Goal: Navigation & Orientation: Find specific page/section

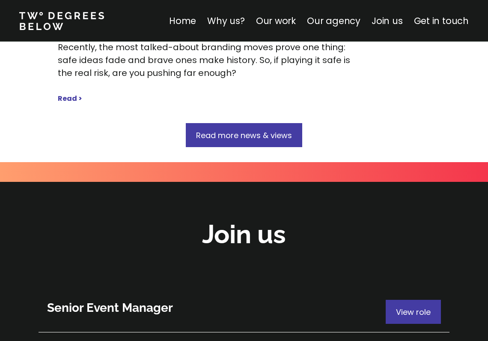
scroll to position [4516, 0]
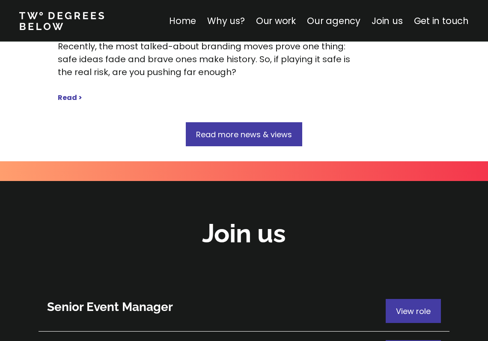
click at [194, 23] on link "Home" at bounding box center [182, 21] width 27 height 12
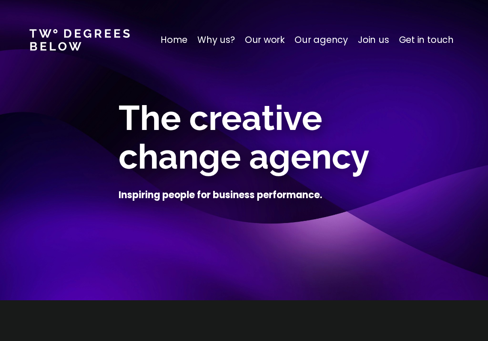
click at [231, 36] on p "Why us?" at bounding box center [216, 40] width 38 height 14
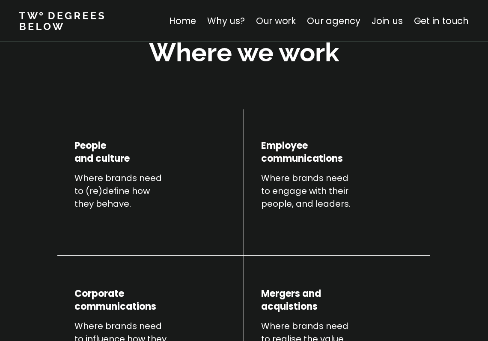
click at [274, 21] on link "Our work" at bounding box center [276, 21] width 40 height 12
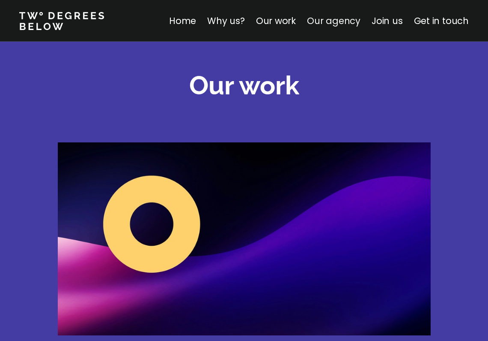
click at [329, 21] on link "Our agency" at bounding box center [334, 21] width 54 height 12
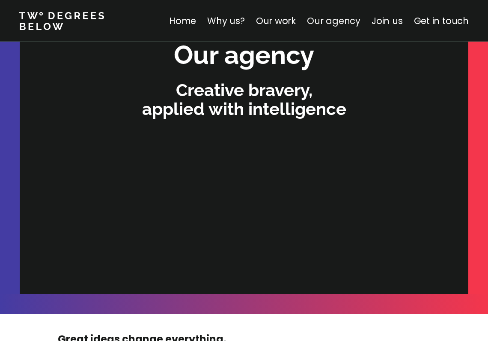
scroll to position [2617, 0]
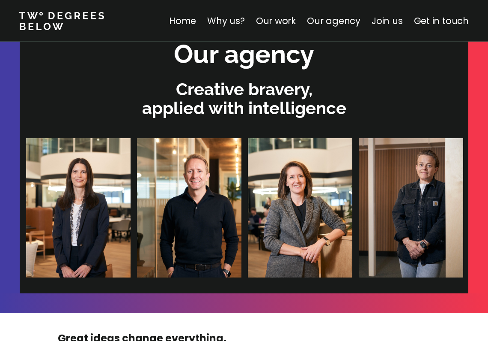
click at [385, 23] on link "Join us" at bounding box center [387, 21] width 31 height 12
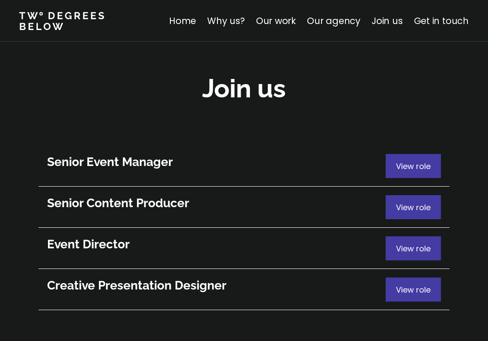
click at [429, 23] on link "Get in touch" at bounding box center [441, 21] width 55 height 12
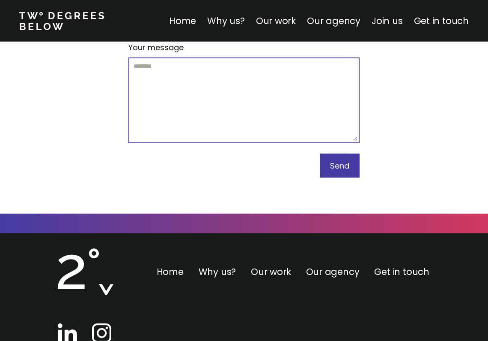
scroll to position [5315, 0]
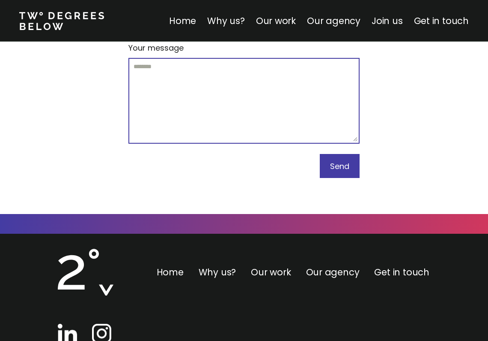
click at [102, 323] on img at bounding box center [101, 332] width 19 height 19
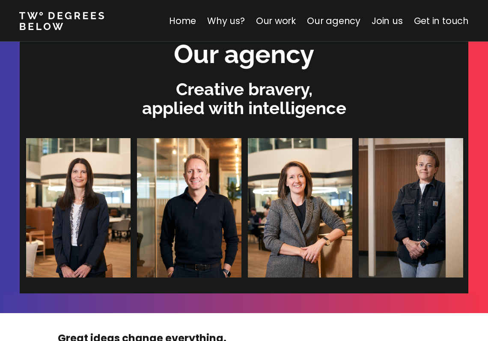
click at [429, 20] on link "Get in touch" at bounding box center [441, 21] width 55 height 12
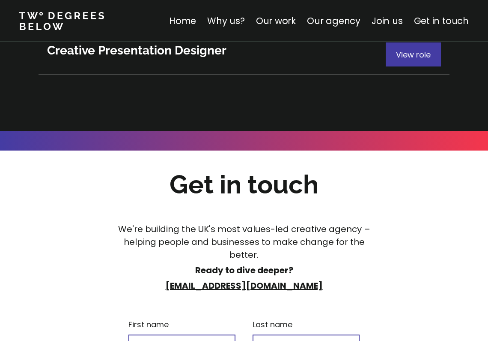
scroll to position [4990, 0]
